Goal: Information Seeking & Learning: Check status

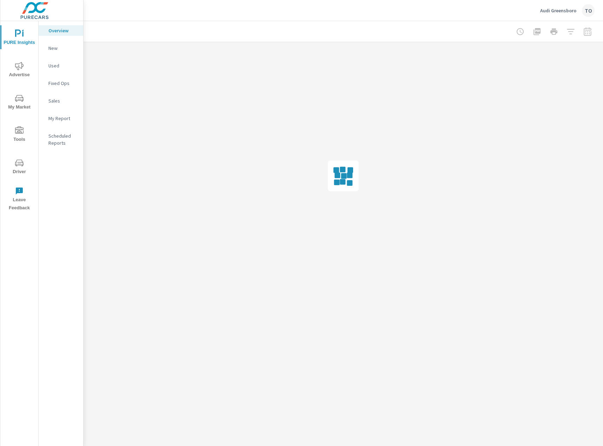
click at [27, 103] on span "My Market" at bounding box center [19, 102] width 34 height 17
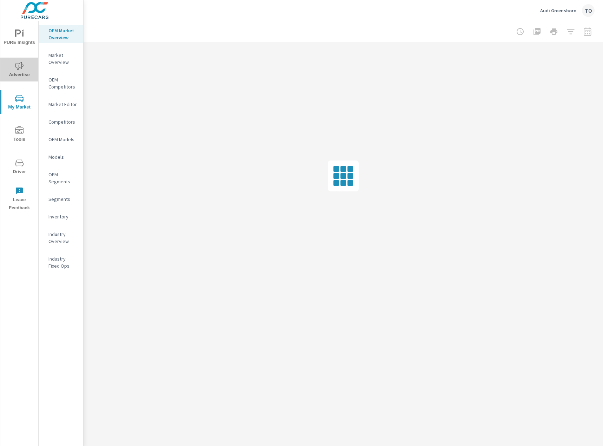
click at [22, 72] on span "Advertise" at bounding box center [19, 70] width 34 height 17
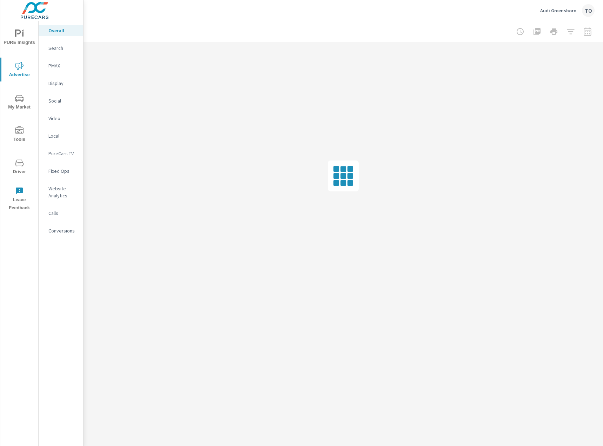
click at [56, 101] on p "Social" at bounding box center [62, 100] width 29 height 7
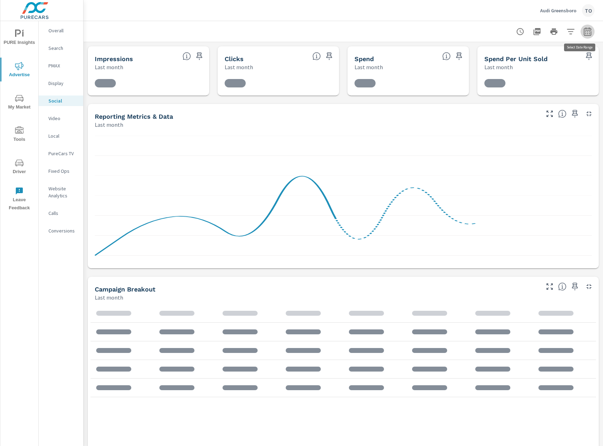
click at [589, 36] on button "button" at bounding box center [588, 32] width 14 height 14
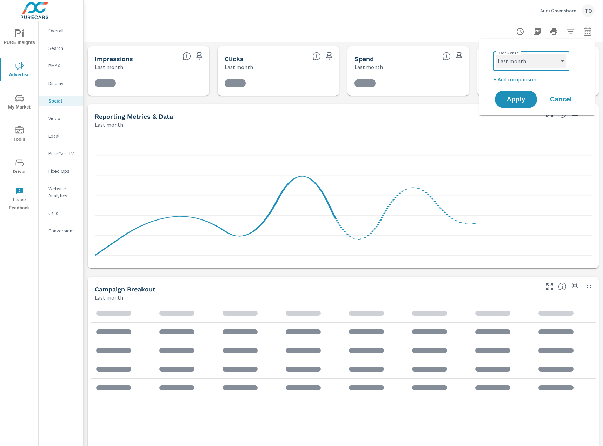
click at [531, 63] on select "Custom [DATE] Last week Last 7 days Last 14 days Last 30 days Last 45 days Last…" at bounding box center [531, 61] width 70 height 14
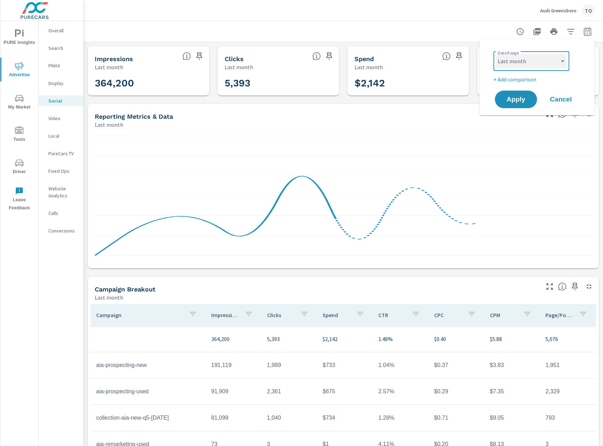
click at [496, 54] on select "Custom [DATE] Last week Last 7 days Last 14 days Last 30 days Last 45 days Last…" at bounding box center [531, 61] width 70 height 14
select select "Month to date"
click at [524, 92] on button "Apply" at bounding box center [516, 99] width 44 height 18
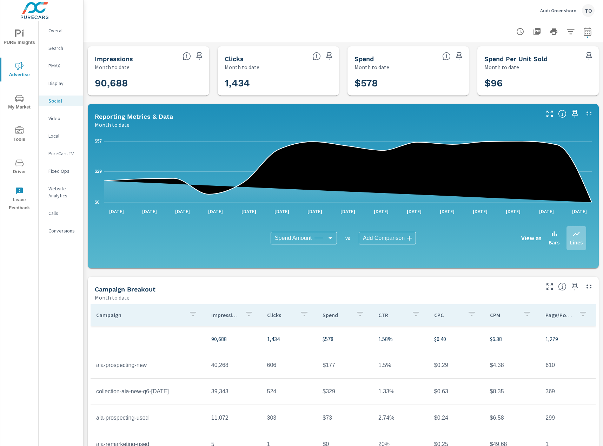
scroll to position [62, 0]
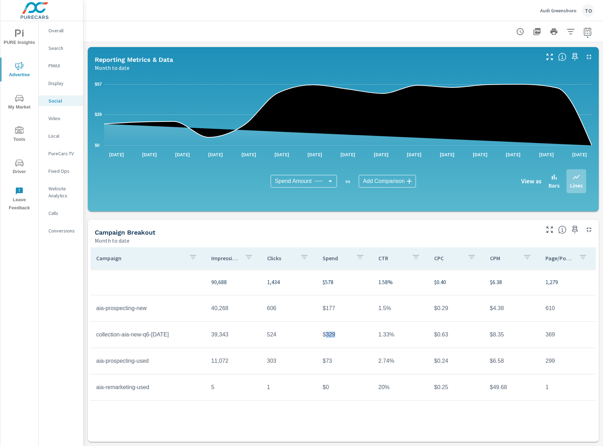
drag, startPoint x: 325, startPoint y: 331, endPoint x: 335, endPoint y: 331, distance: 9.8
click at [335, 331] on td "$329" at bounding box center [345, 335] width 56 height 18
copy td "329"
